Goal: Task Accomplishment & Management: Manage account settings

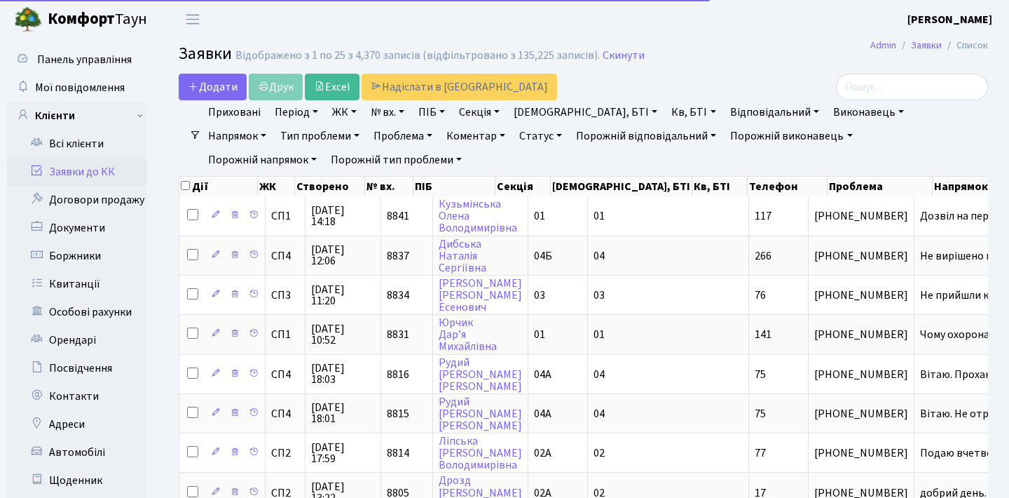
select select "25"
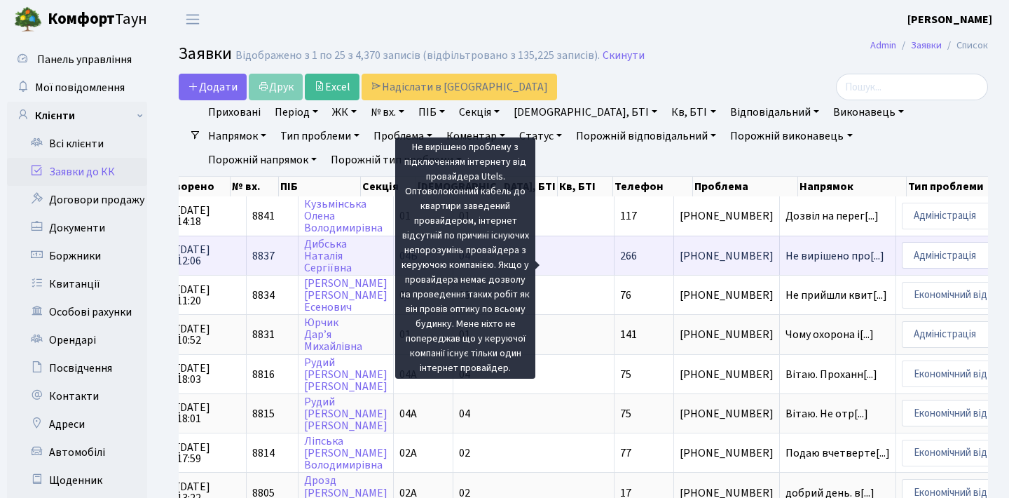
scroll to position [0, -7]
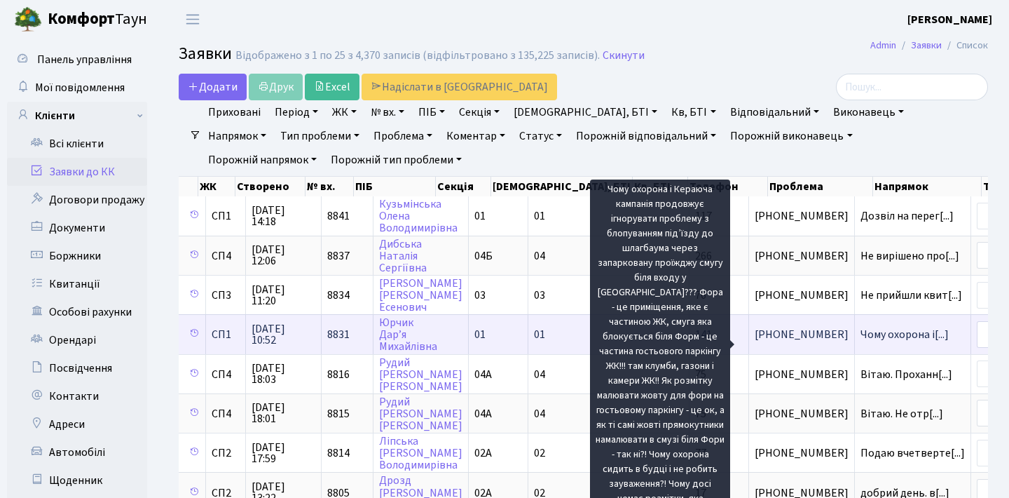
click at [861, 342] on span "Чому охорона і[...]" at bounding box center [905, 334] width 88 height 15
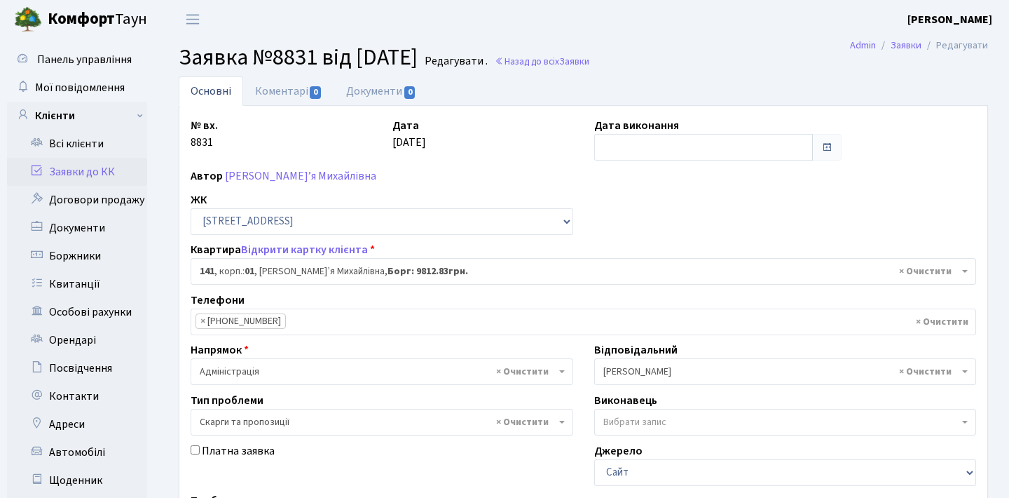
select select "20066"
select select "55"
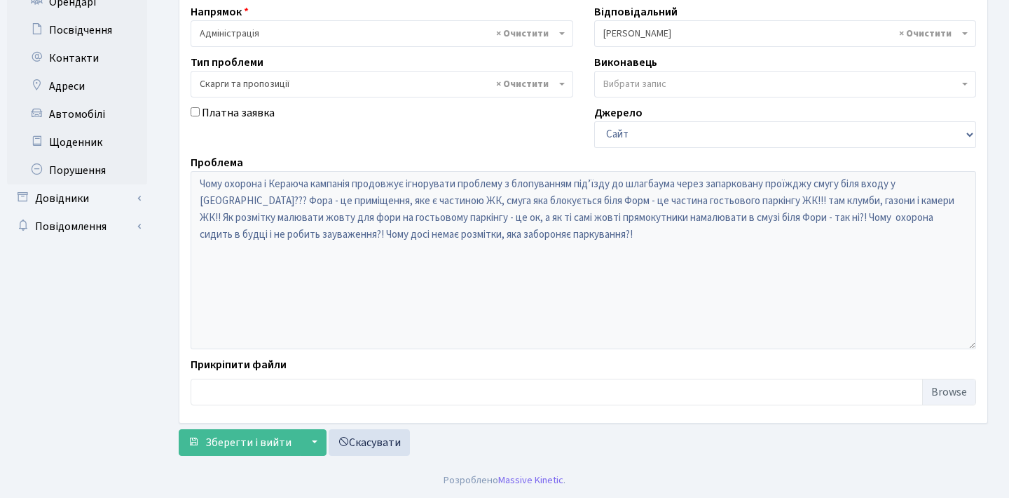
scroll to position [338, 0]
click at [180, 175] on div "Проблема Чому охорона і Кераюча кампанія продовжує ігнорувати проблему з блопув…" at bounding box center [583, 251] width 807 height 195
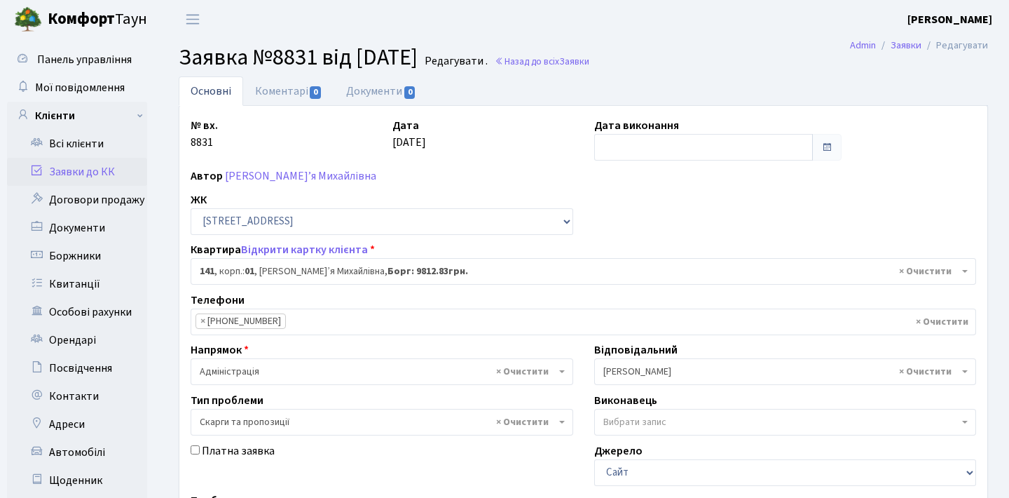
scroll to position [0, 0]
click at [129, 165] on link "Заявки до КК" at bounding box center [77, 172] width 140 height 28
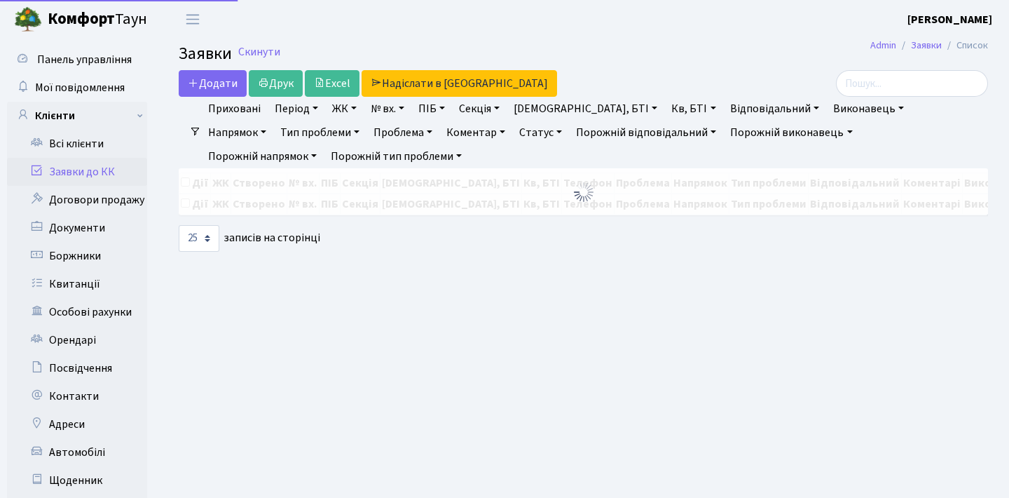
select select "25"
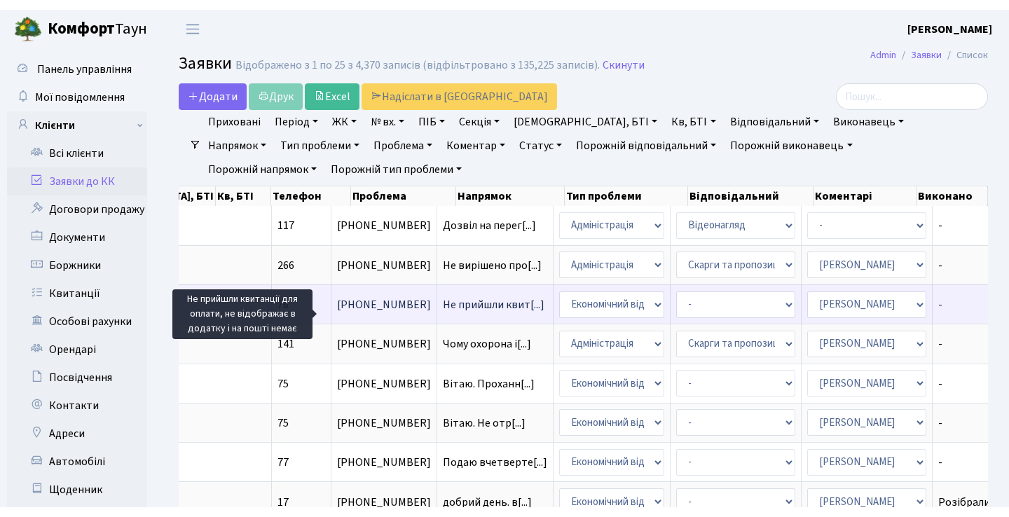
scroll to position [0, 477]
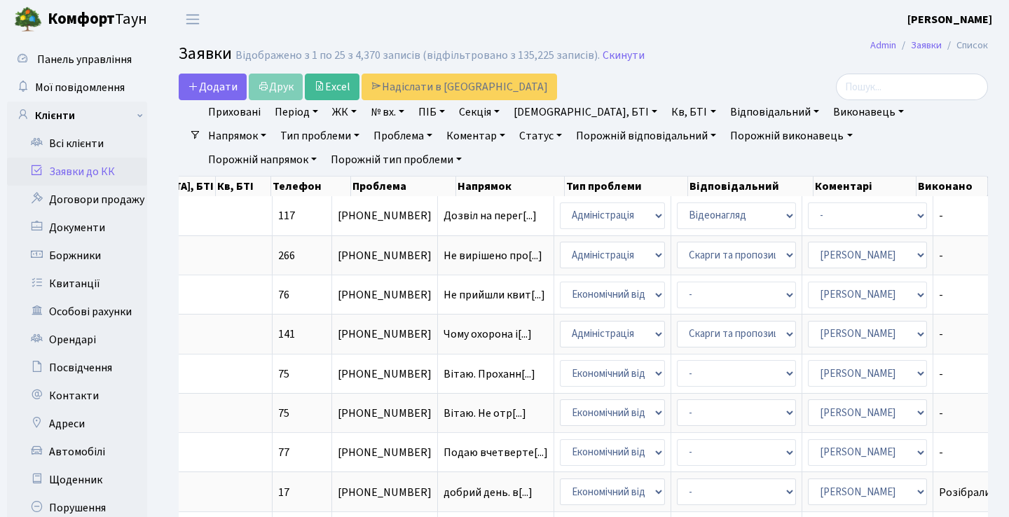
click at [97, 172] on link "Заявки до КК" at bounding box center [77, 172] width 140 height 28
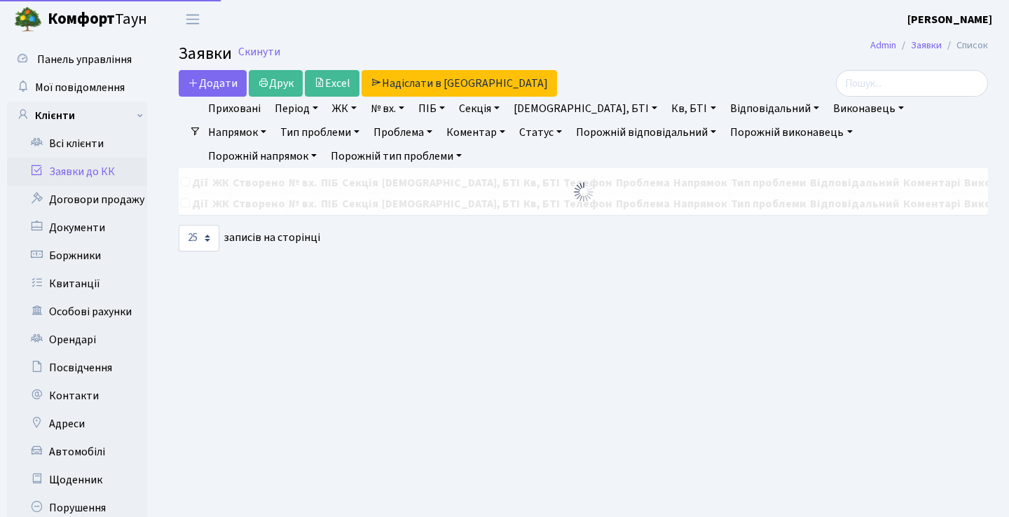
select select "25"
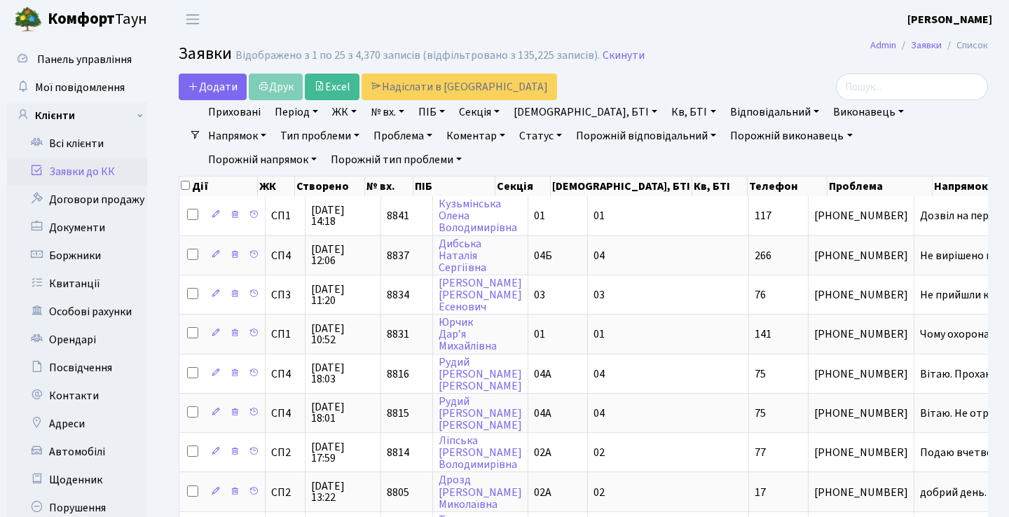
click at [112, 173] on link "Заявки до КК" at bounding box center [77, 172] width 140 height 28
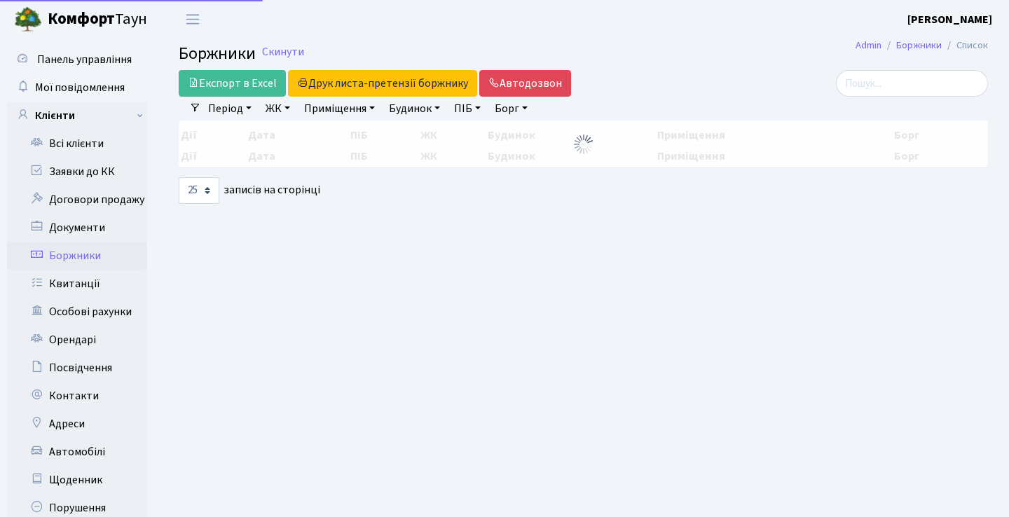
select select "25"
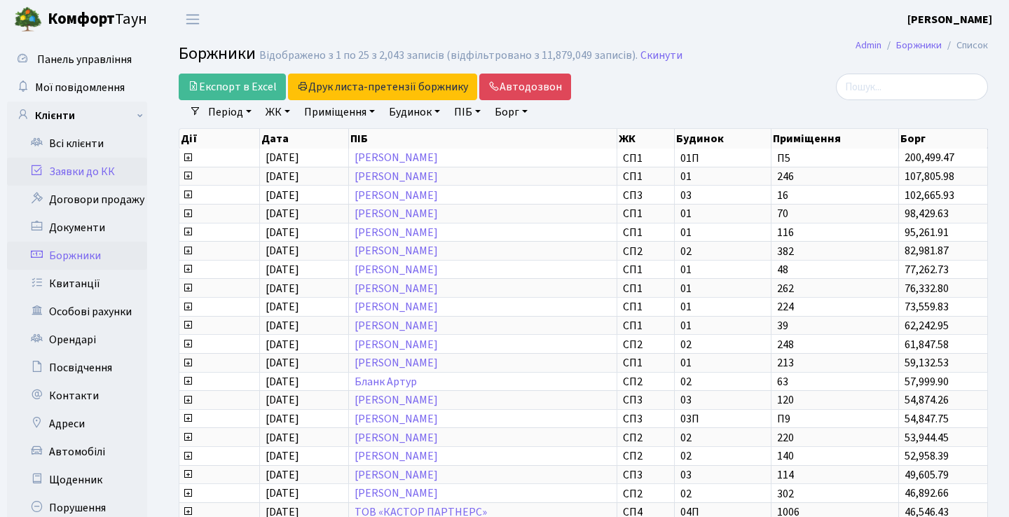
click at [83, 167] on link "Заявки до КК" at bounding box center [77, 172] width 140 height 28
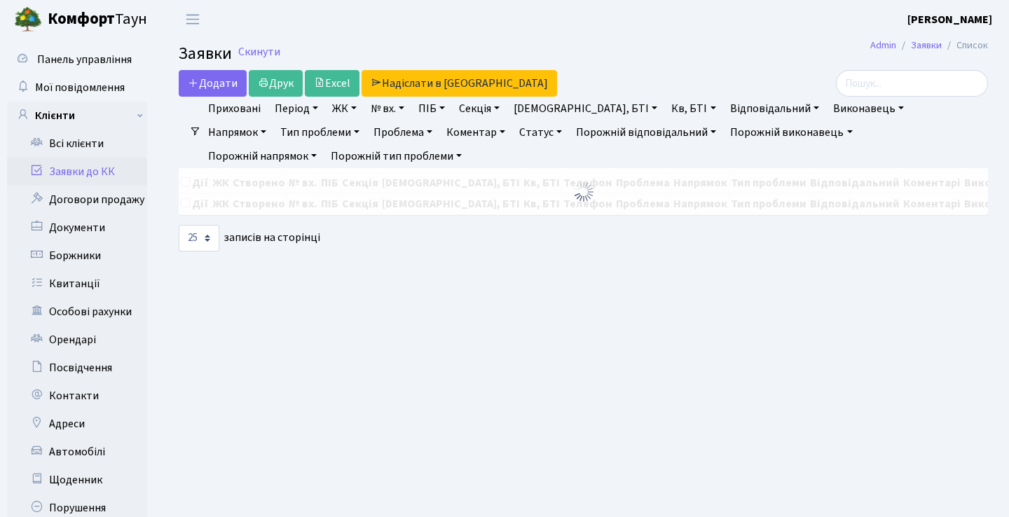
select select "25"
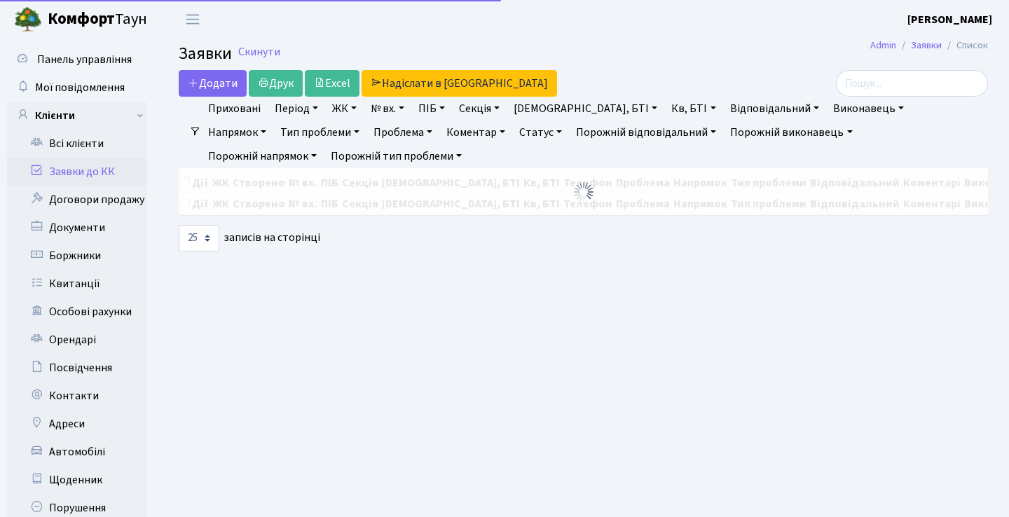
select select "25"
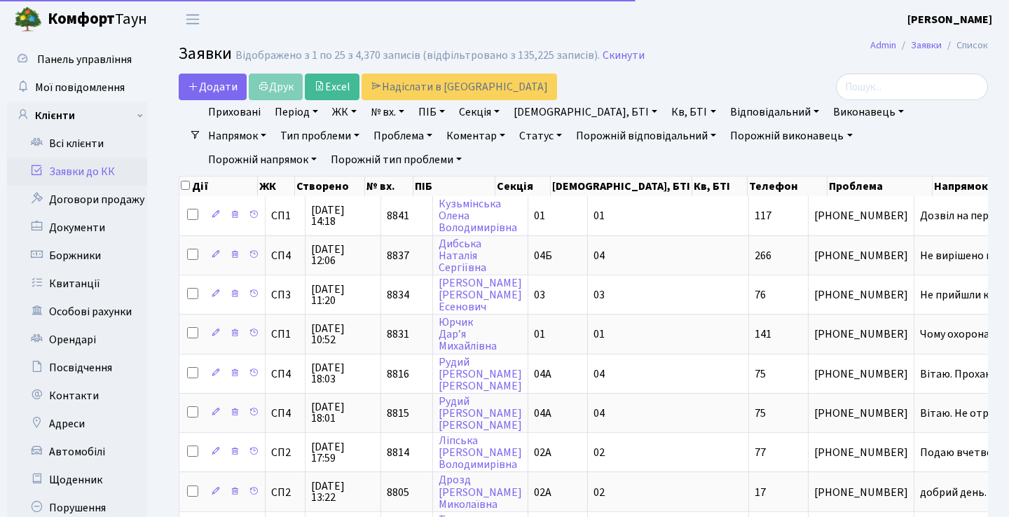
select select "25"
click at [779, 58] on h2 "Заявки Відображено з 1 по 25 з 4,370 записів (відфільтровано з 135,225 записів)…" at bounding box center [584, 56] width 810 height 24
click at [501, 15] on header "Комфорт Таун Анна Г. Мій обліковий запис Вийти" at bounding box center [504, 19] width 1009 height 39
select select "25"
click at [731, 46] on h2 "Заявки Відображено з 1 по 25 з 4,370 записів (відфільтровано з 135,226 записів)…" at bounding box center [584, 56] width 810 height 24
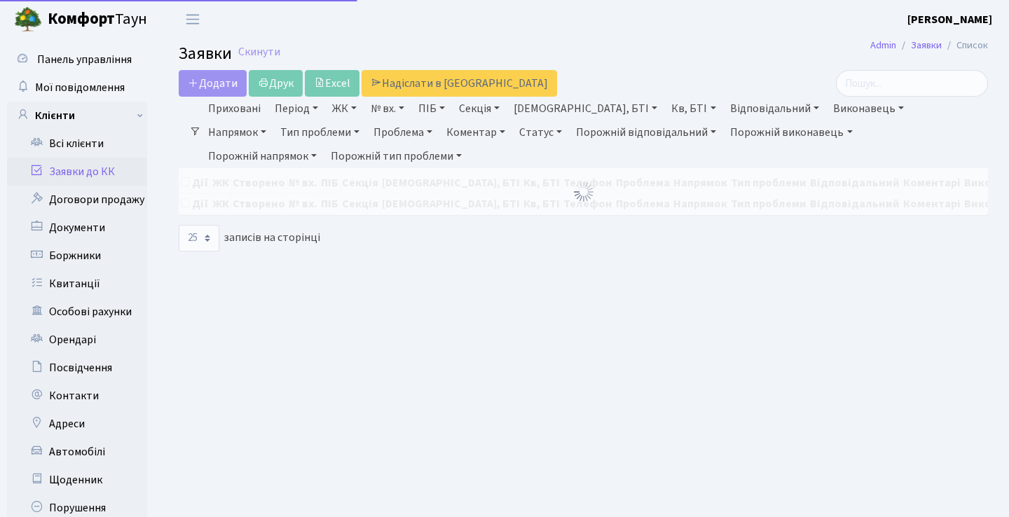
select select "25"
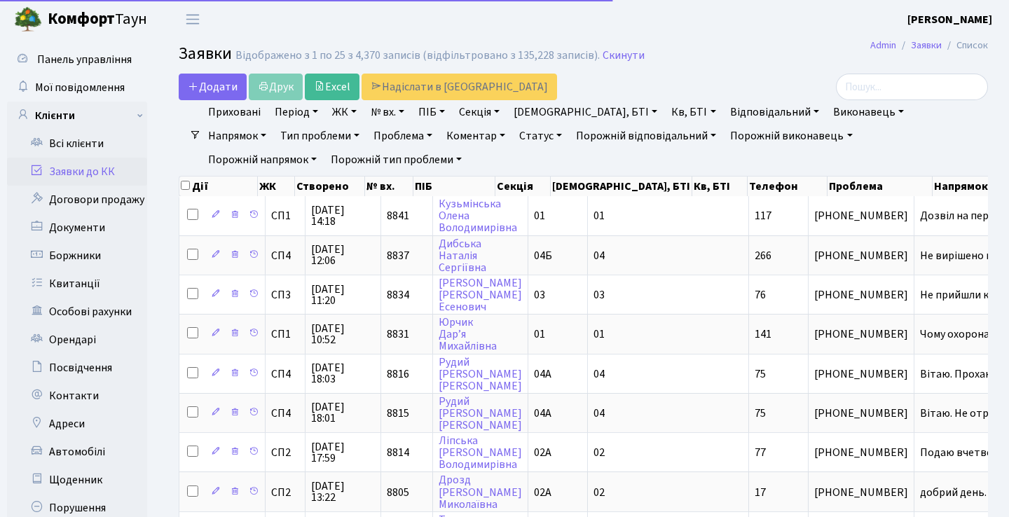
select select "25"
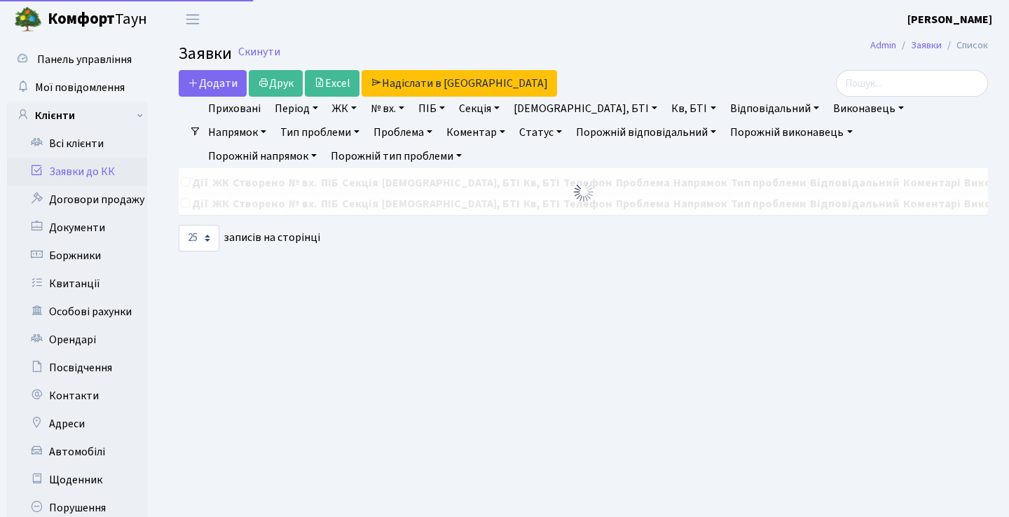
select select "25"
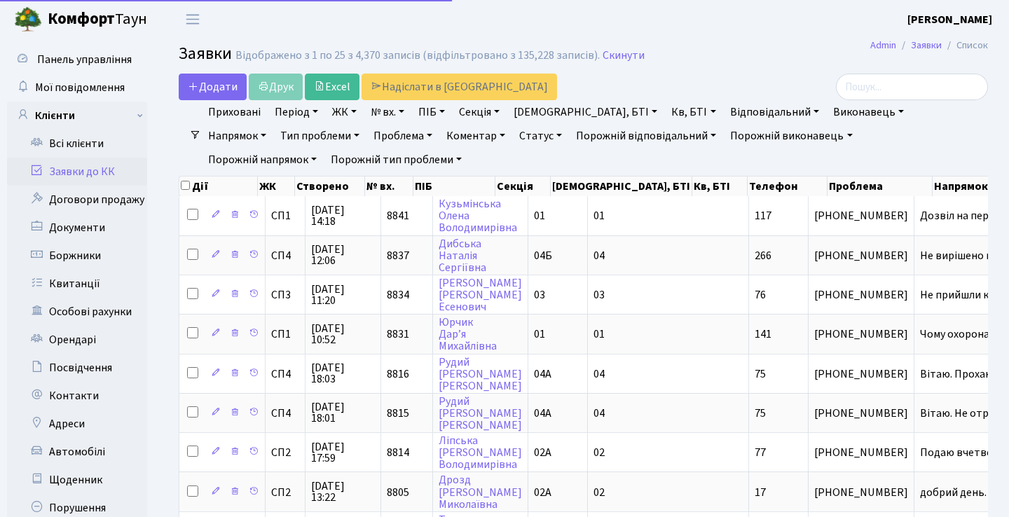
select select "25"
